Goal: Navigation & Orientation: Understand site structure

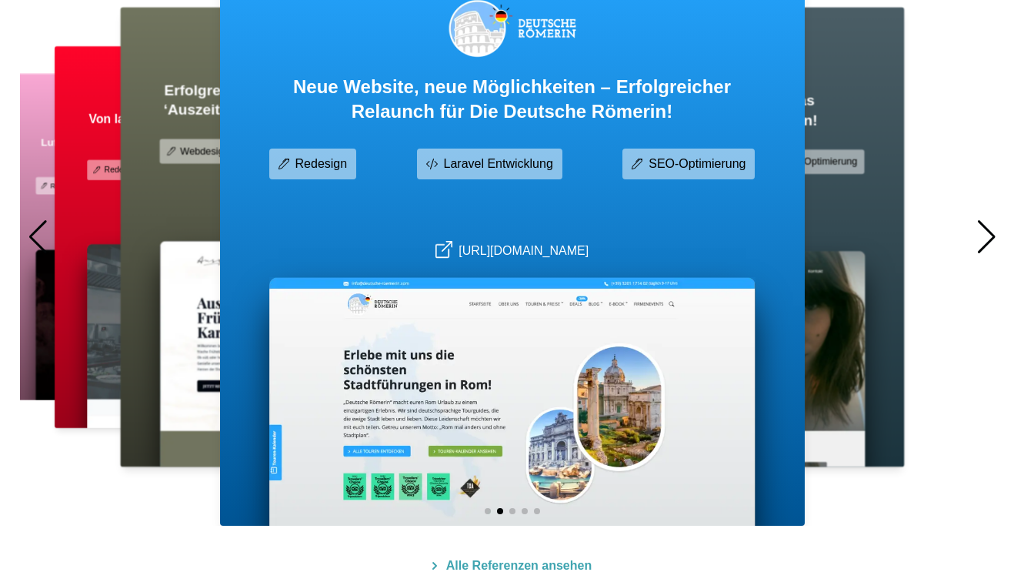
scroll to position [1029, 0]
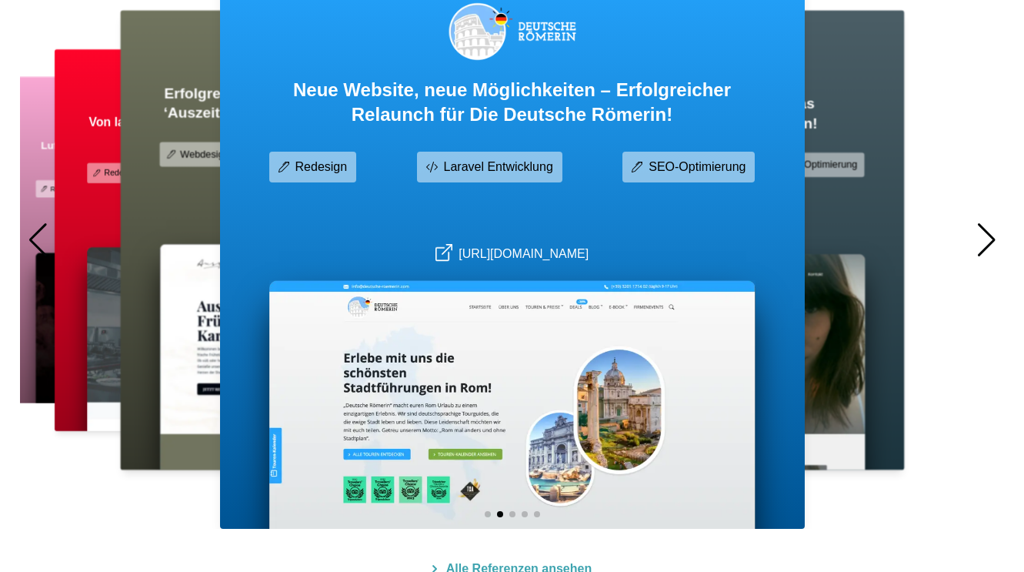
click at [990, 236] on div at bounding box center [987, 240] width 21 height 34
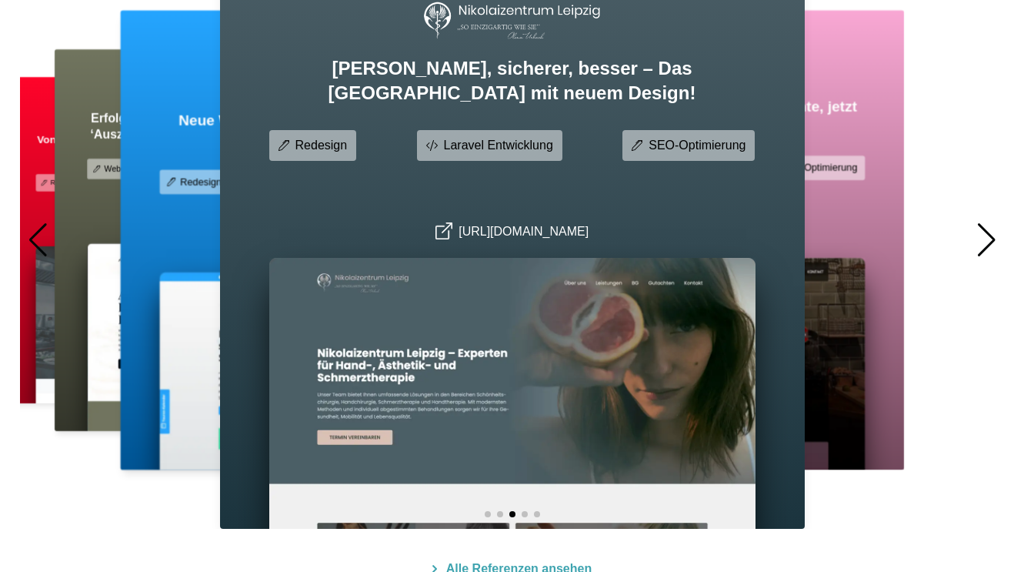
click at [988, 236] on div at bounding box center [987, 240] width 21 height 34
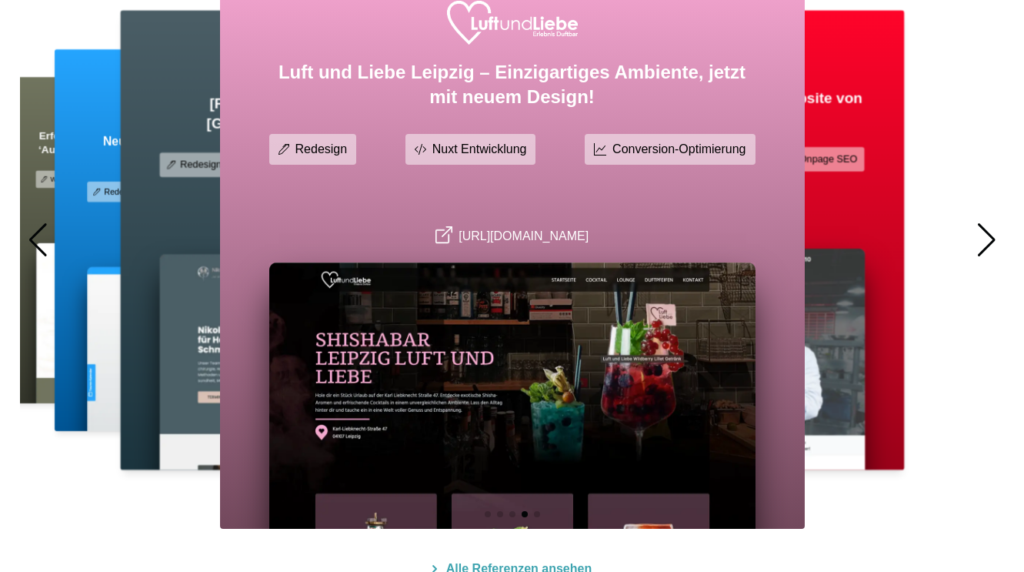
click at [988, 236] on div at bounding box center [987, 240] width 21 height 34
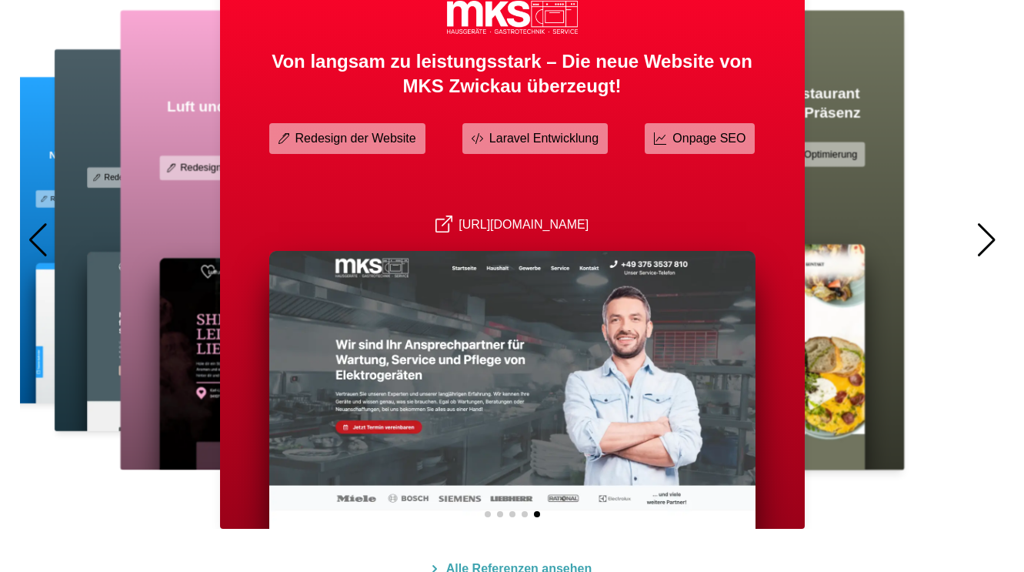
click at [988, 236] on div at bounding box center [987, 240] width 21 height 34
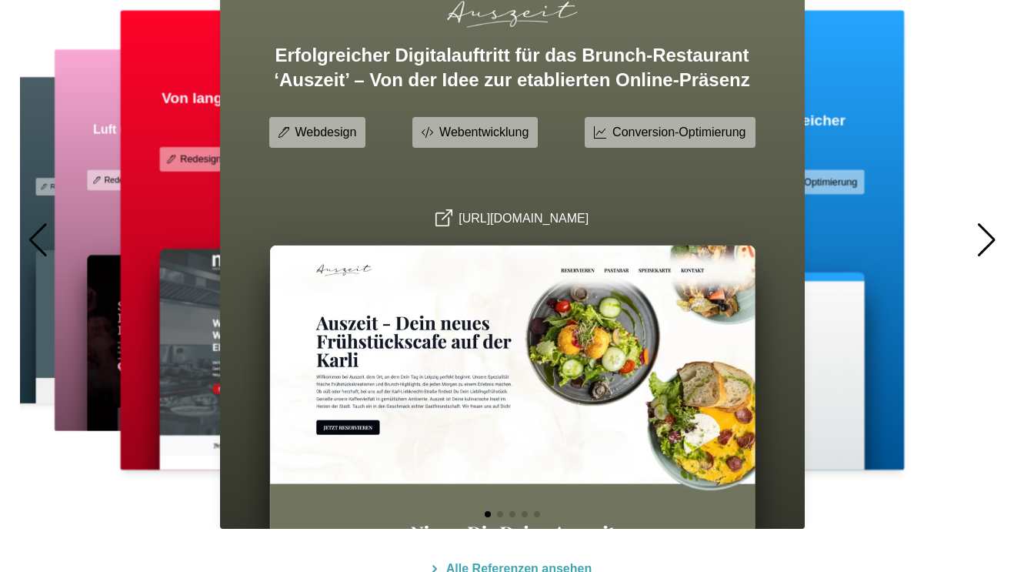
click at [988, 236] on div at bounding box center [987, 240] width 21 height 34
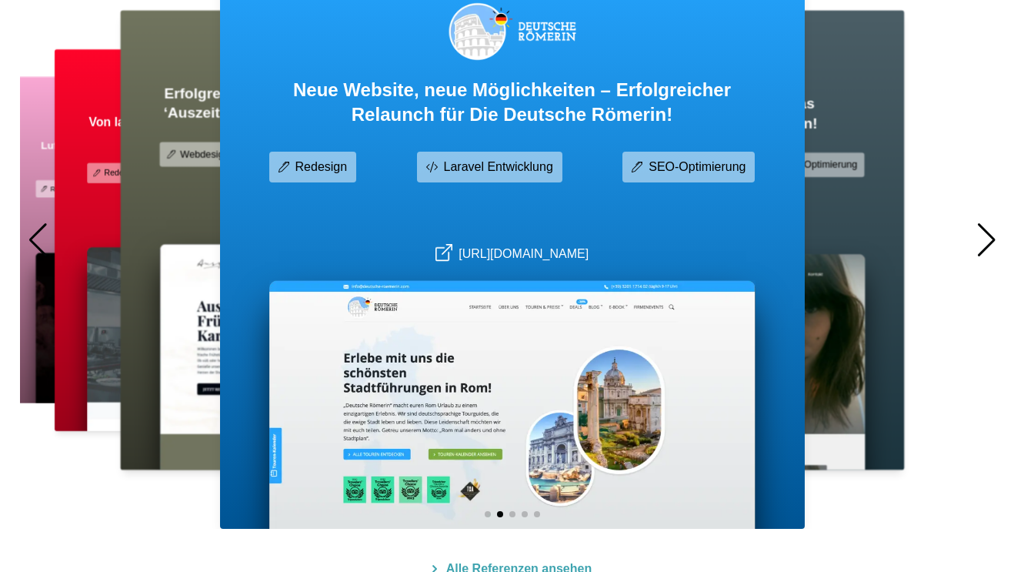
click at [34, 240] on div at bounding box center [38, 240] width 21 height 34
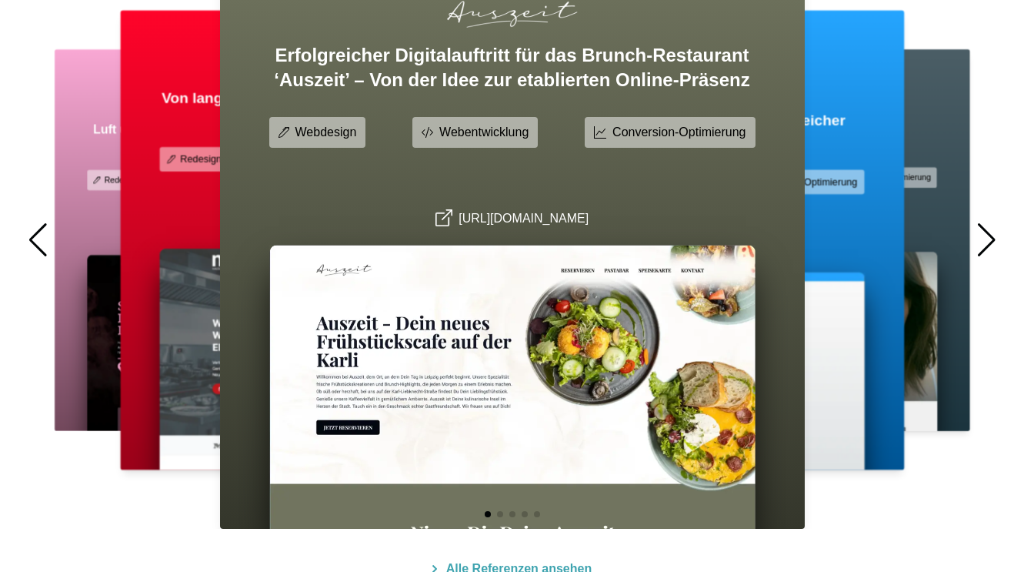
click at [989, 236] on div at bounding box center [987, 240] width 21 height 34
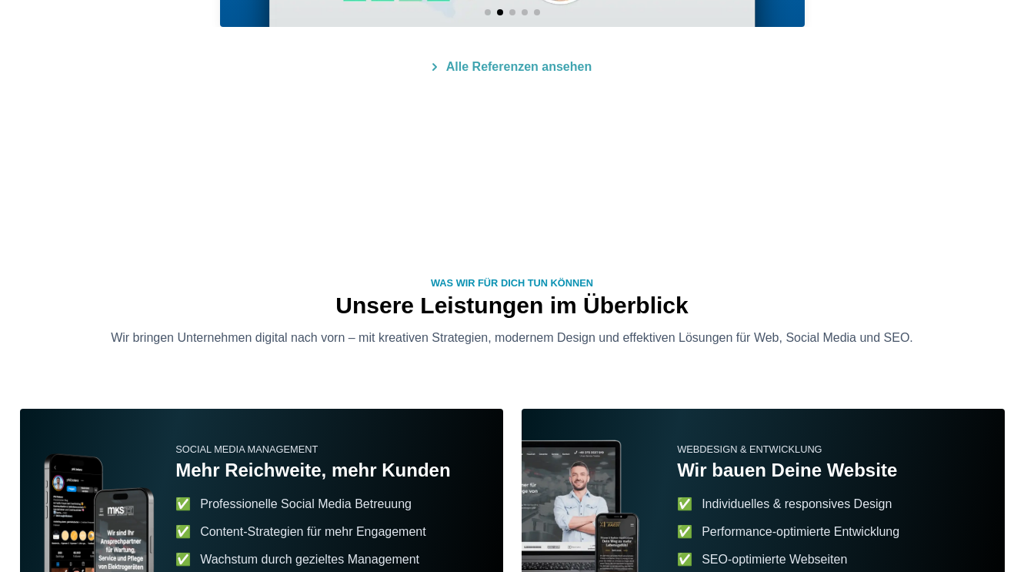
scroll to position [0, 0]
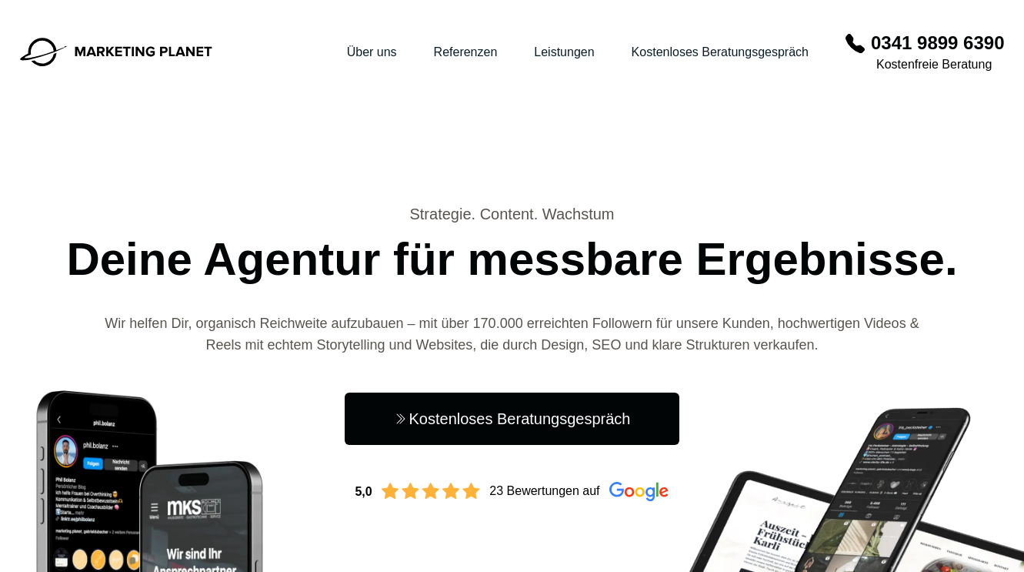
click at [583, 155] on div "Hauptnavigation öffnen Menü Über uns Referenzen Leistungen Kostenloses Beratung…" at bounding box center [512, 250] width 985 height 501
click at [657, 159] on div "Hauptnavigation öffnen Menü Über uns Referenzen Leistungen Kostenloses Beratung…" at bounding box center [512, 250] width 985 height 501
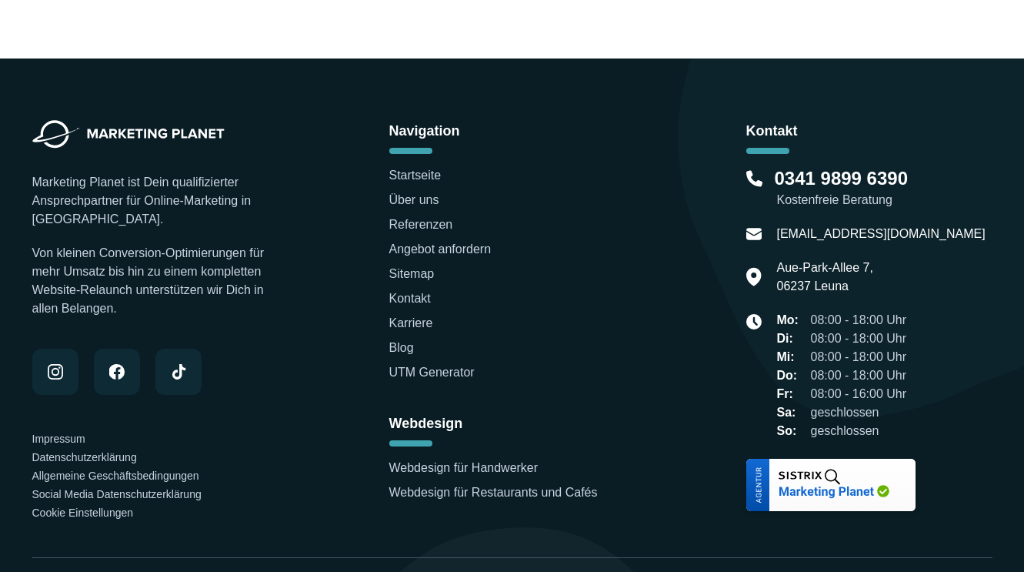
scroll to position [5007, 0]
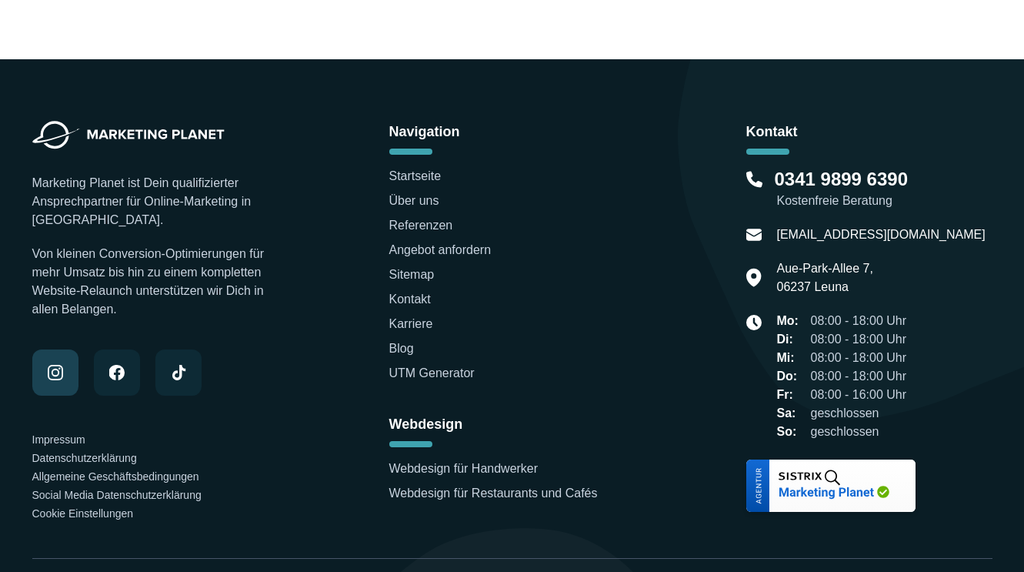
click at [46, 378] on link at bounding box center [55, 372] width 46 height 46
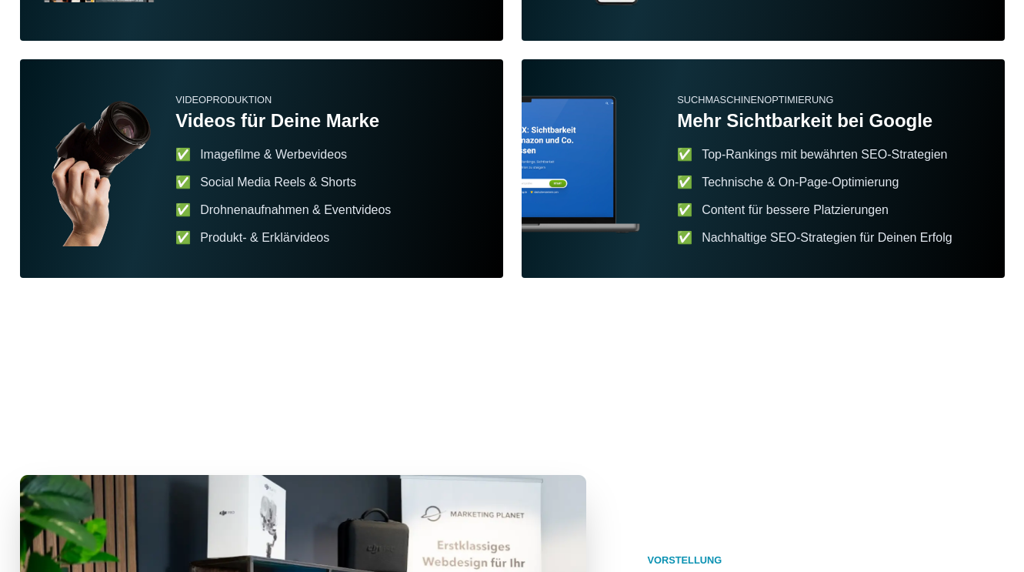
scroll to position [0, 0]
